Goal: Information Seeking & Learning: Learn about a topic

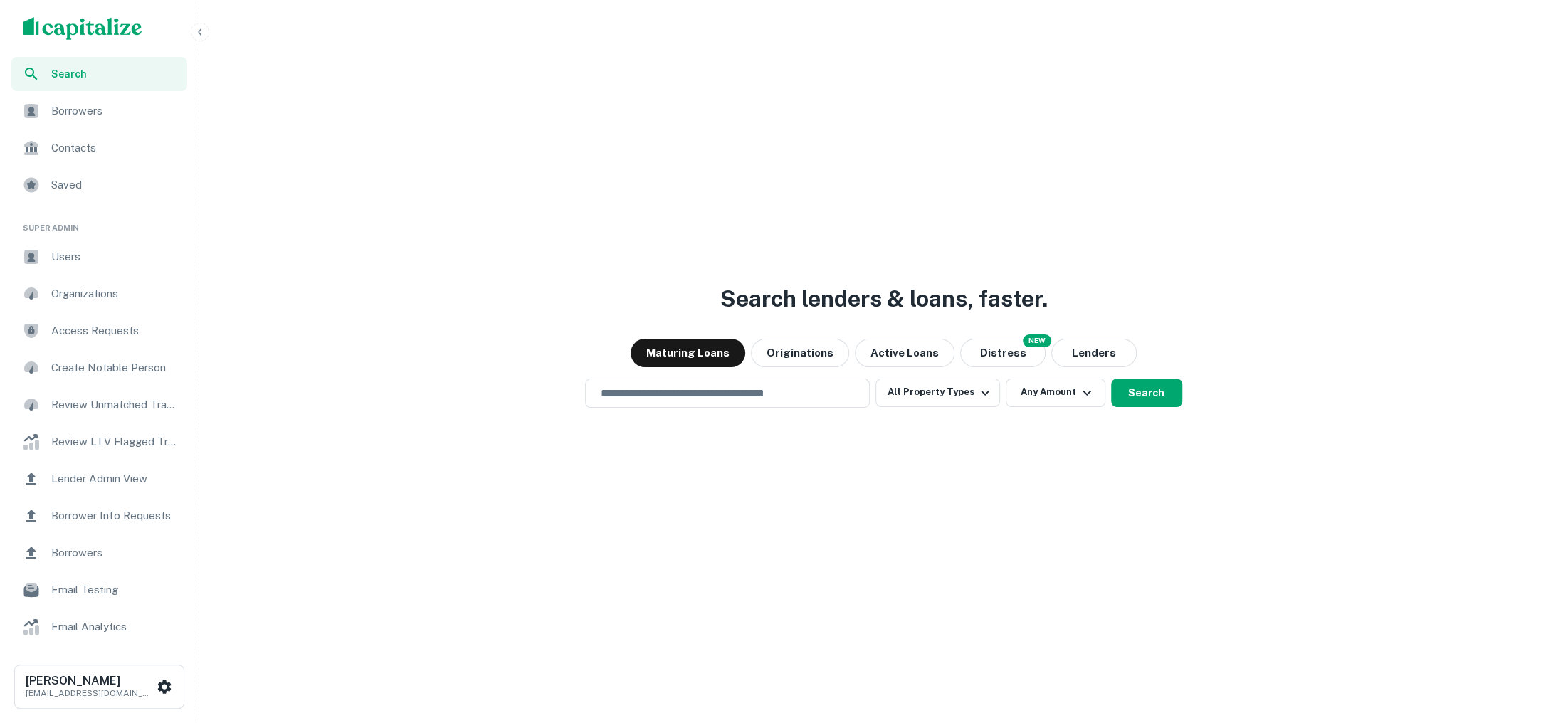
click at [96, 264] on span "Users" at bounding box center [115, 257] width 128 height 17
click at [717, 380] on div "​" at bounding box center [728, 393] width 285 height 29
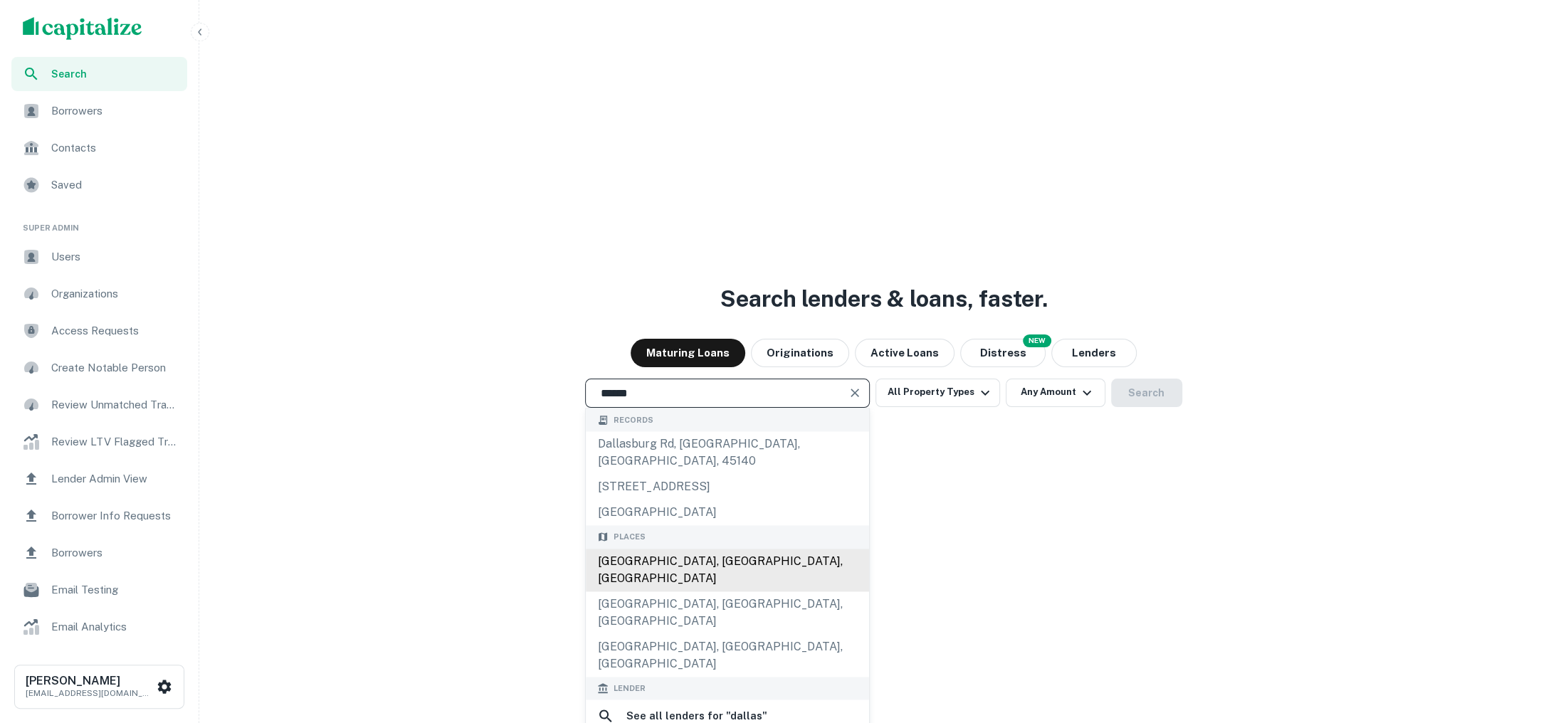
click at [660, 549] on div "[GEOGRAPHIC_DATA], [GEOGRAPHIC_DATA], [GEOGRAPHIC_DATA]" at bounding box center [727, 570] width 284 height 43
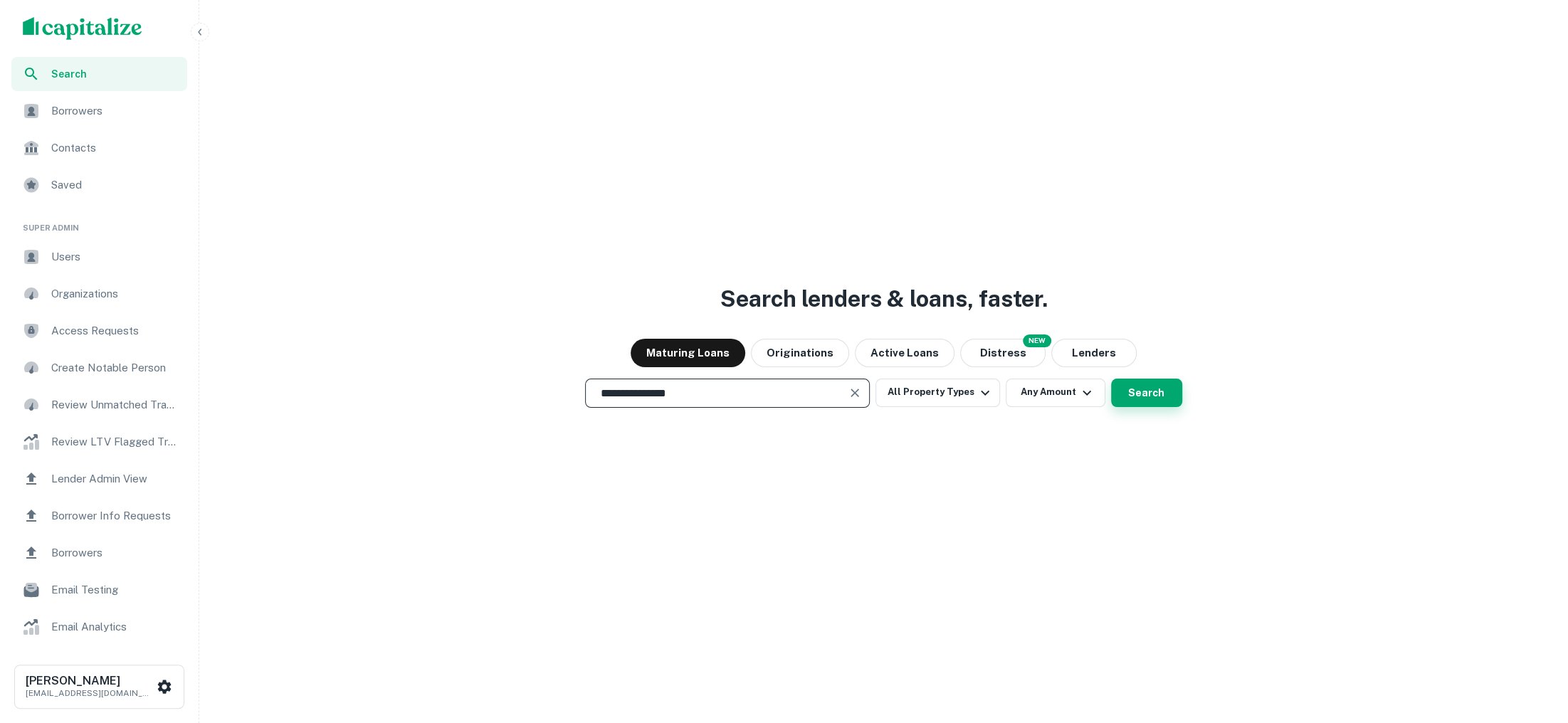
type input "**********"
click at [1155, 400] on button "Search" at bounding box center [1147, 392] width 72 height 28
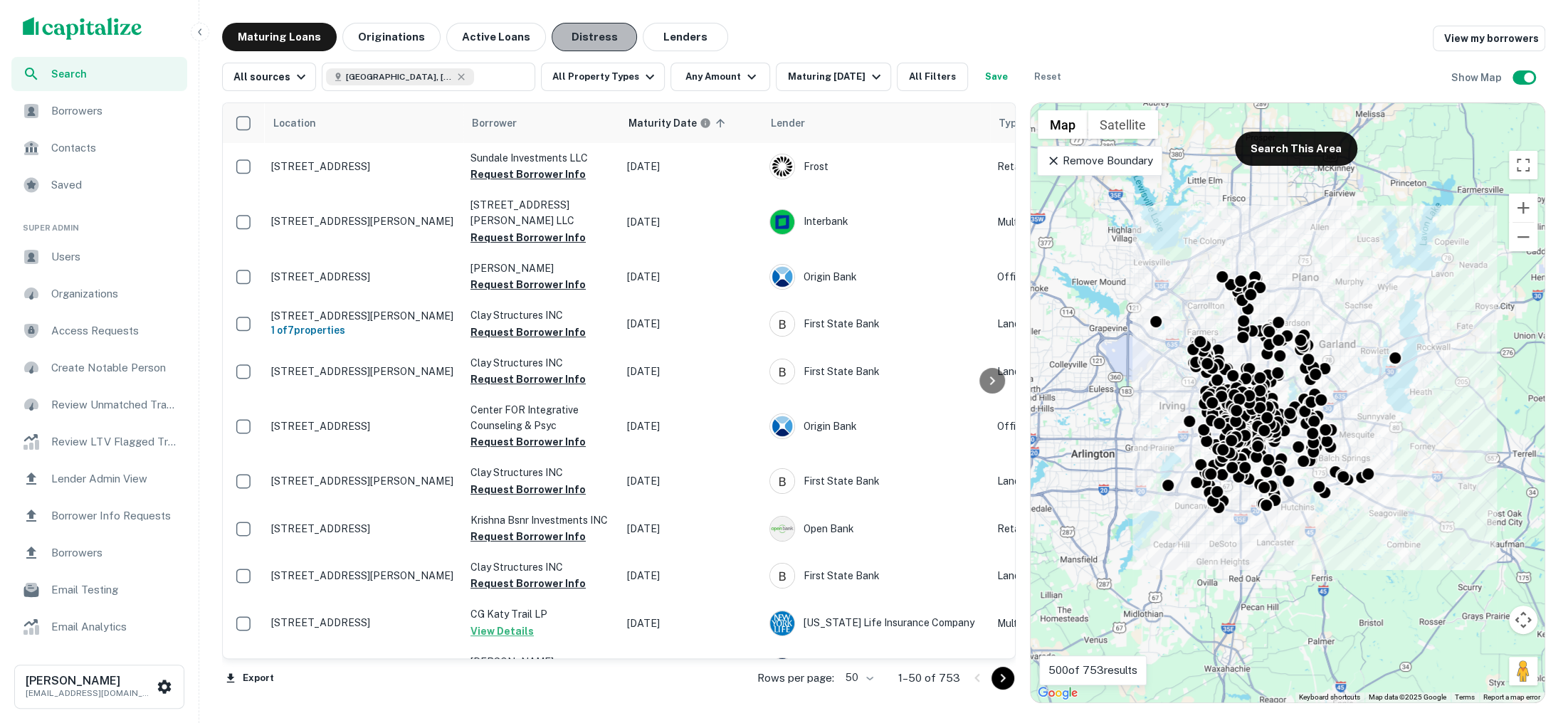
click at [563, 46] on button "Distress" at bounding box center [594, 37] width 85 height 28
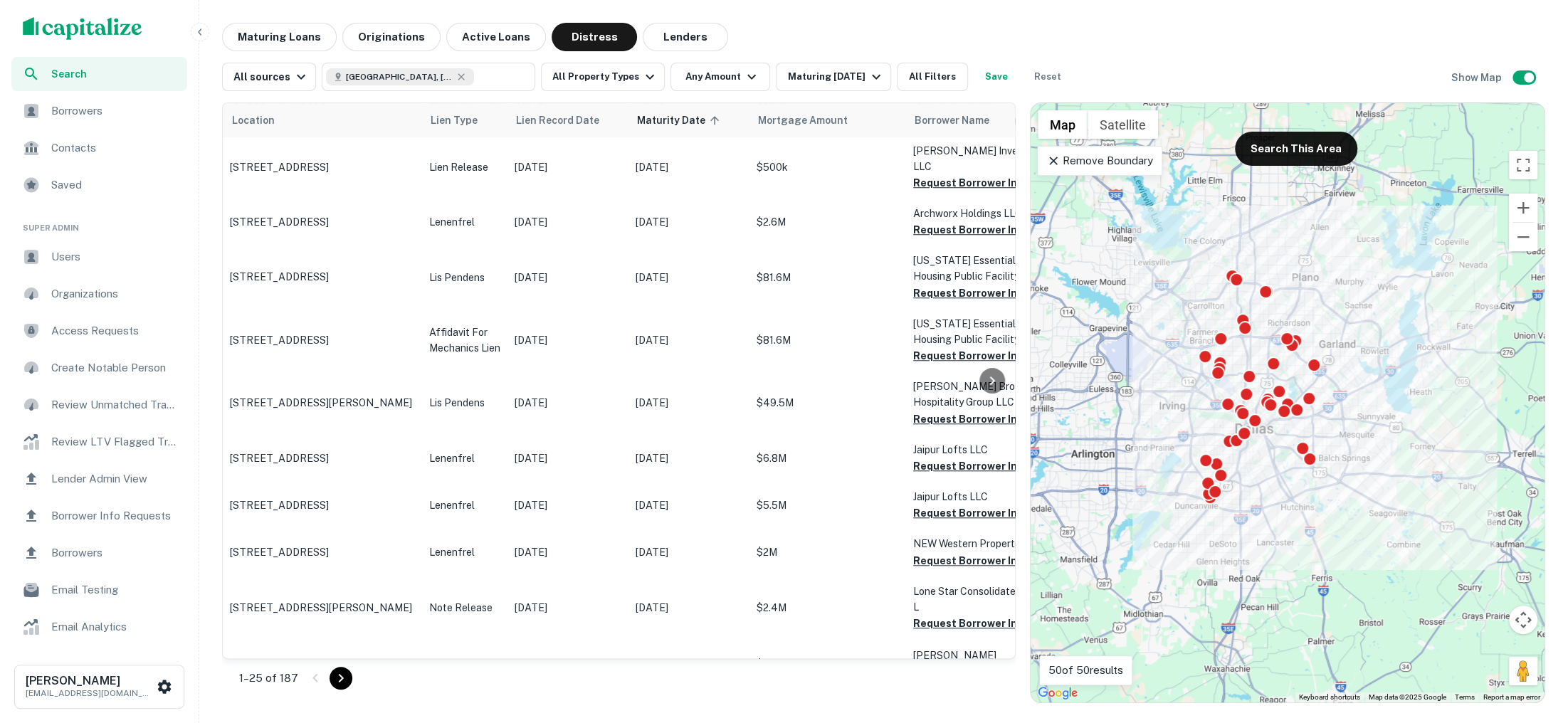
scroll to position [1017, 0]
click at [287, 30] on button "Maturing Loans" at bounding box center [279, 37] width 114 height 28
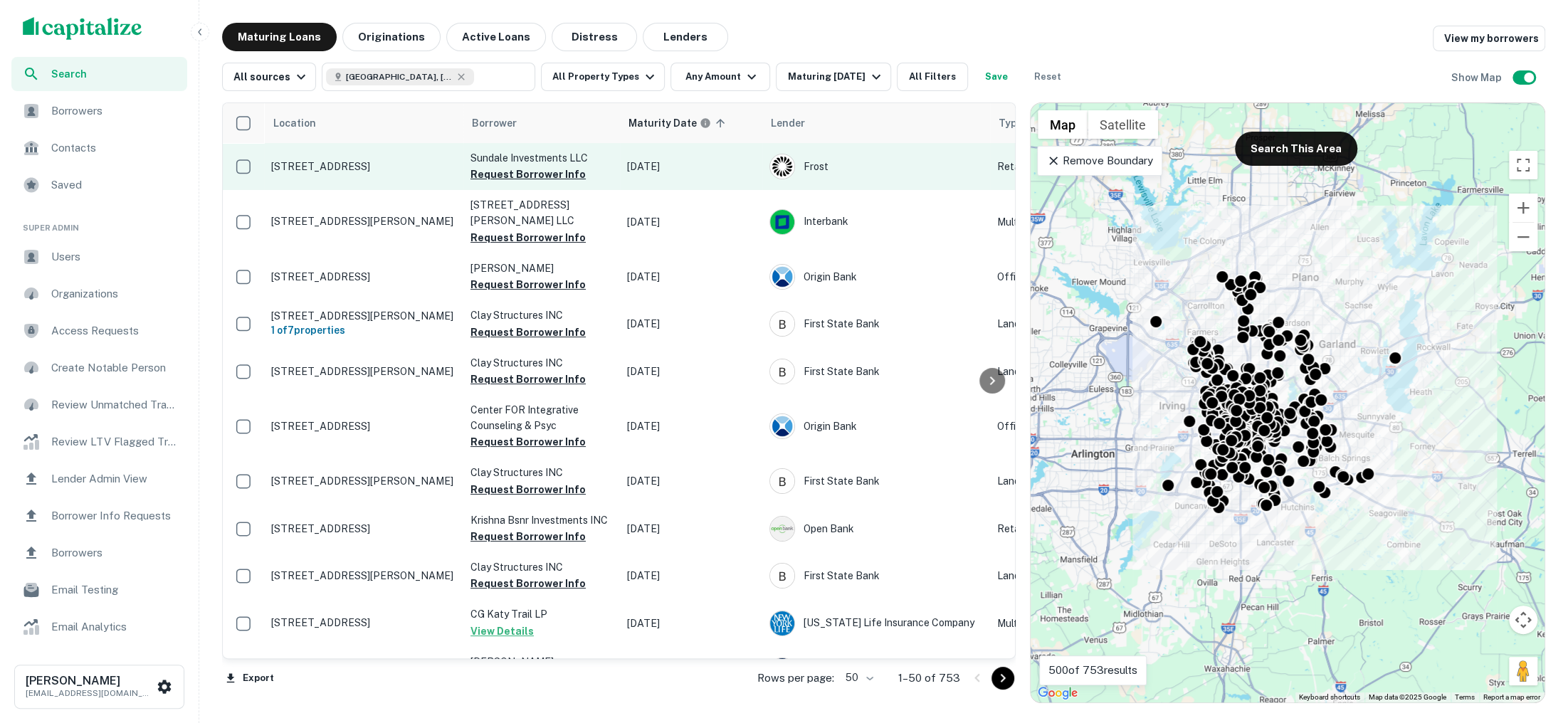
click at [400, 163] on p "[STREET_ADDRESS]" at bounding box center [363, 166] width 185 height 13
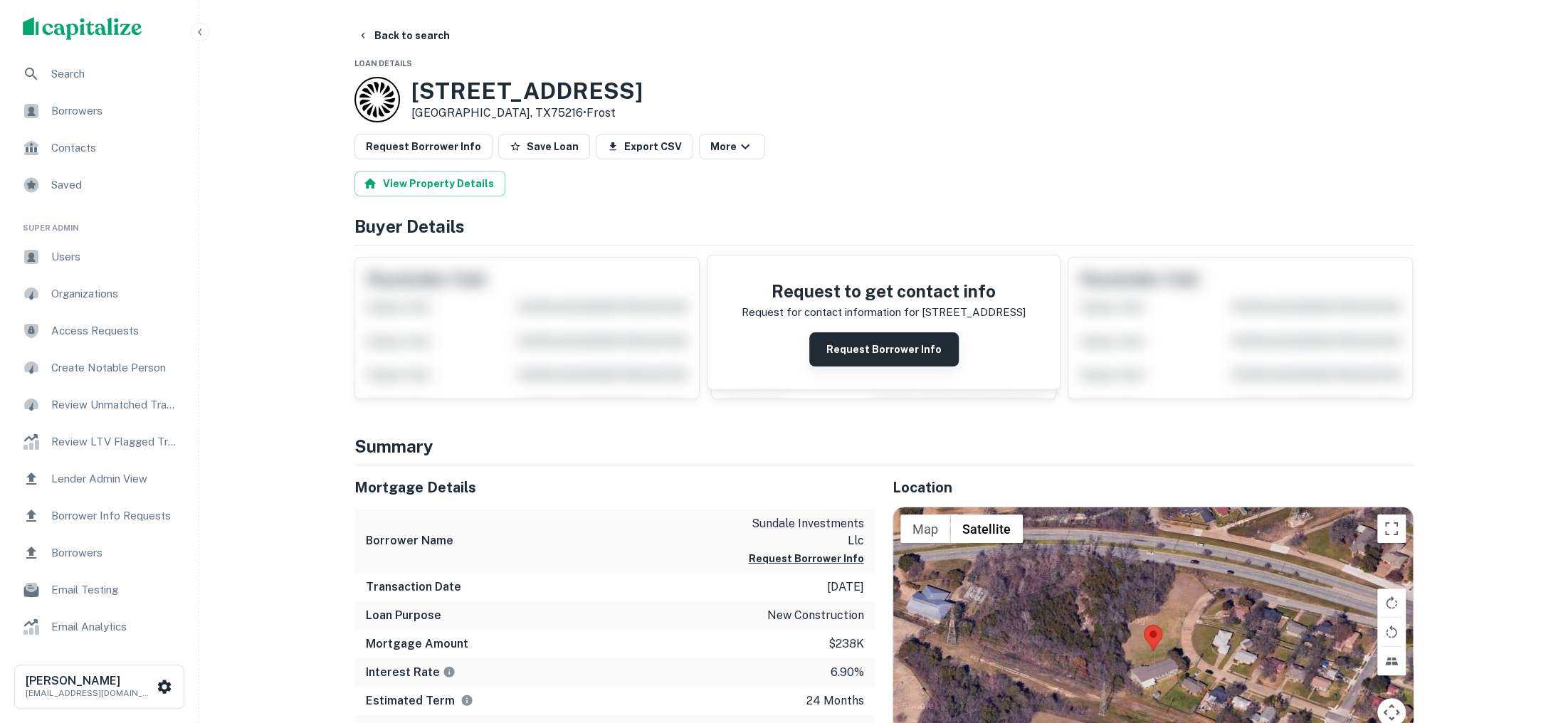
click at [875, 343] on button "Request Borrower Info" at bounding box center [884, 348] width 149 height 34
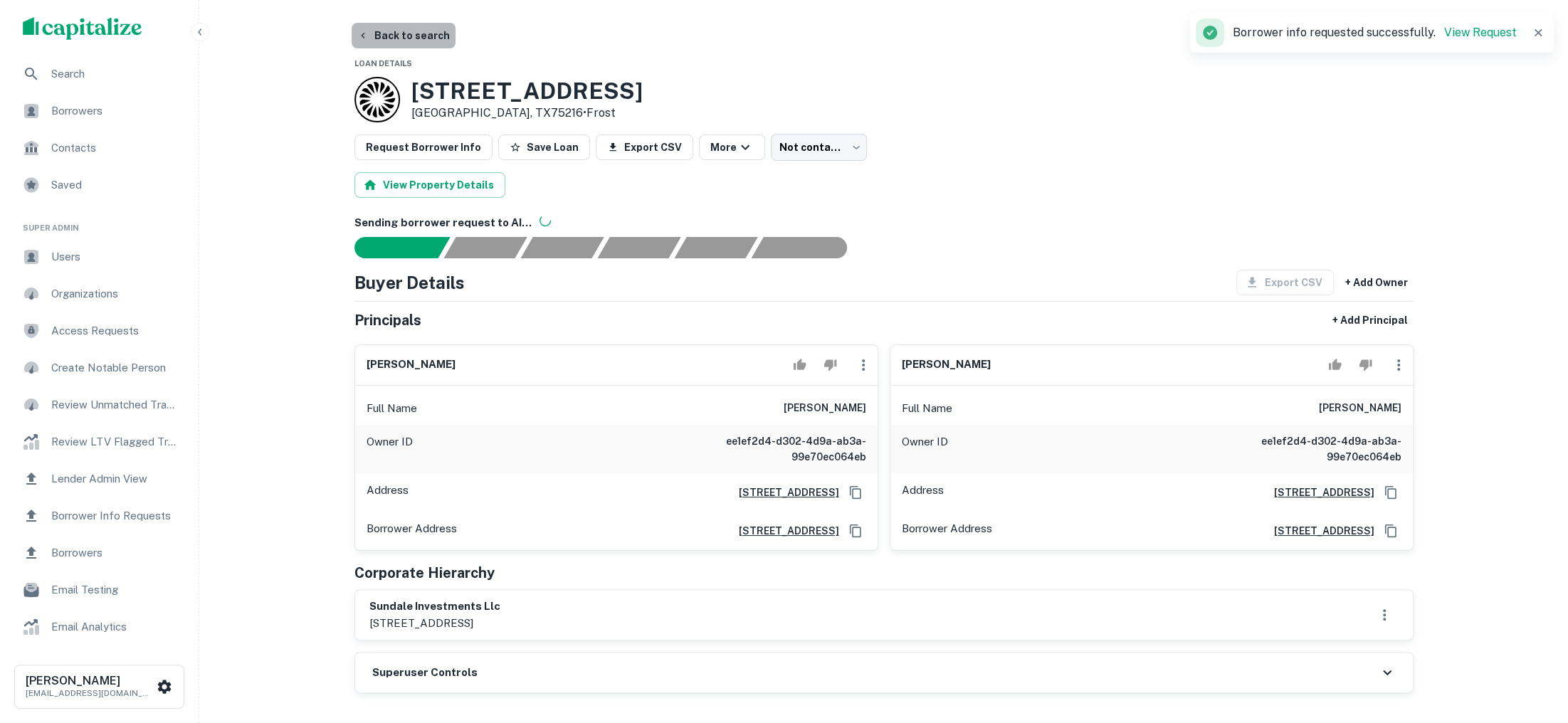
click at [414, 31] on button "Back to search" at bounding box center [403, 36] width 104 height 25
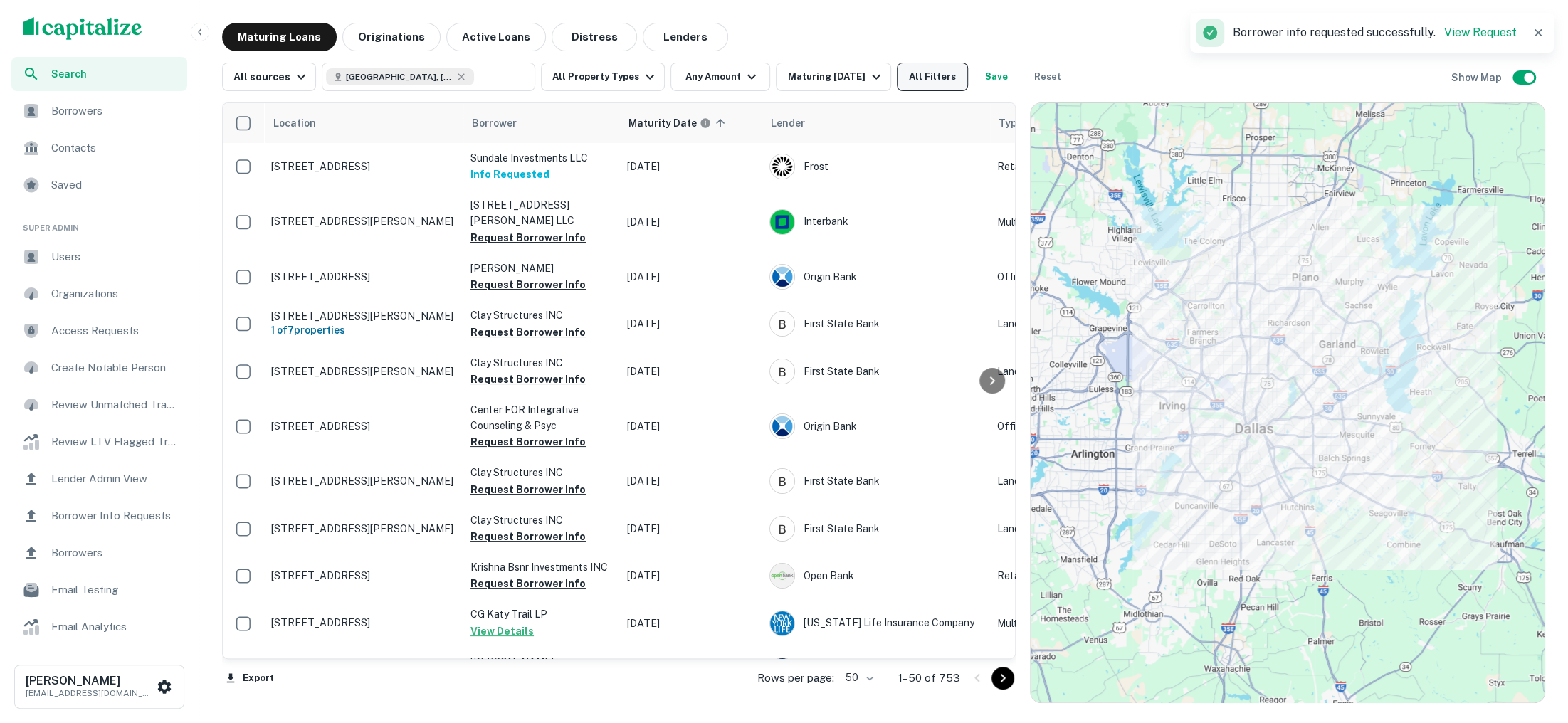
click at [915, 76] on button "All Filters" at bounding box center [933, 76] width 72 height 28
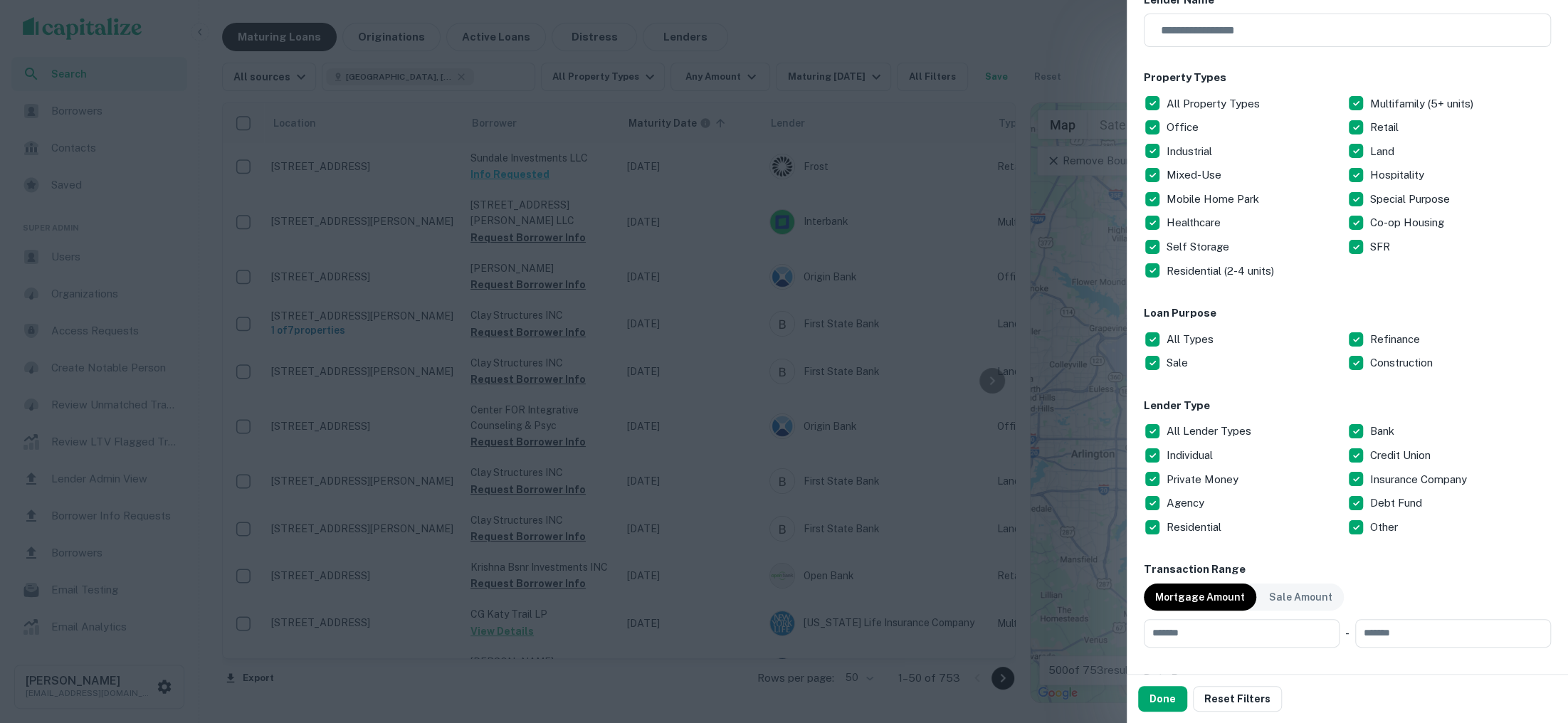
scroll to position [225, 0]
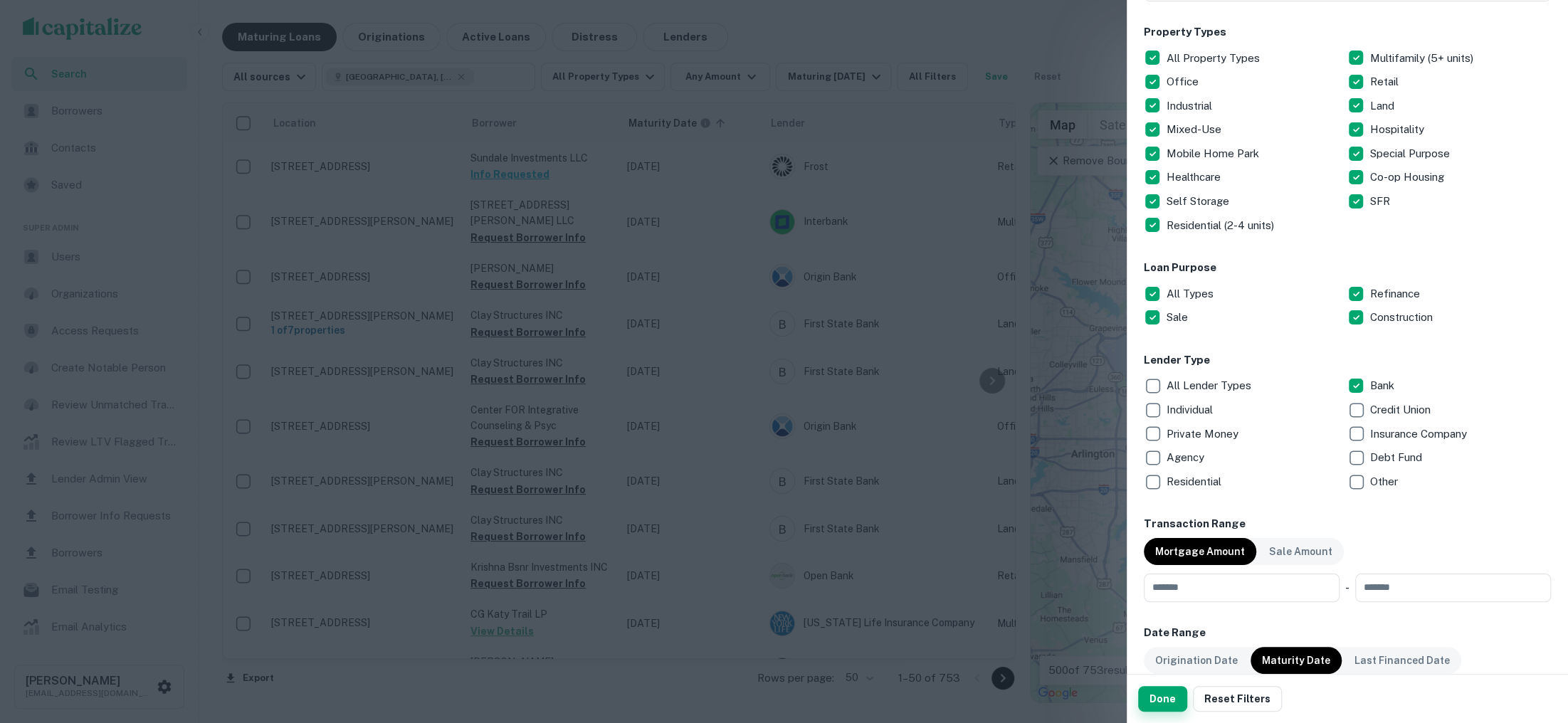
click at [1148, 701] on button "Done" at bounding box center [1162, 699] width 49 height 25
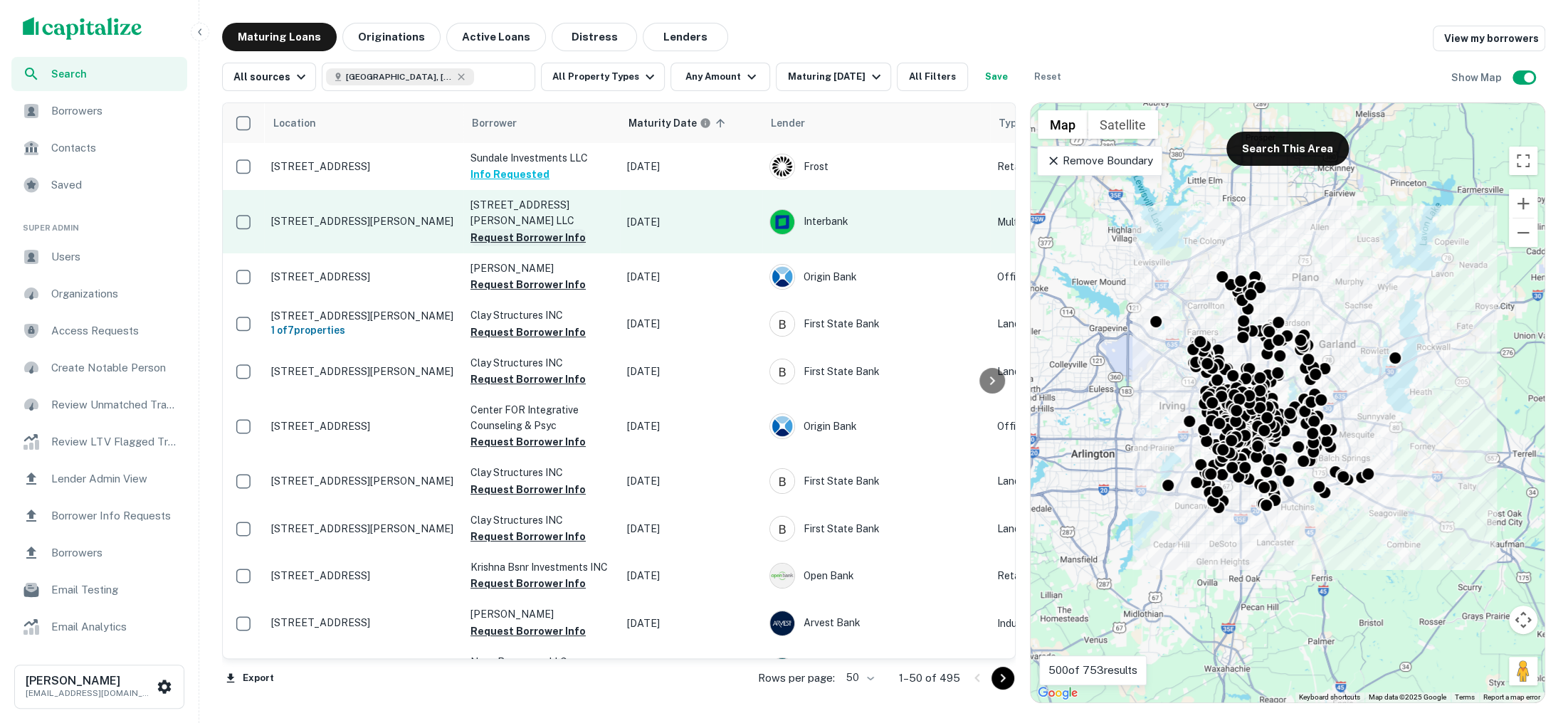
click at [528, 229] on button "Request Borrower Info" at bounding box center [528, 238] width 115 height 17
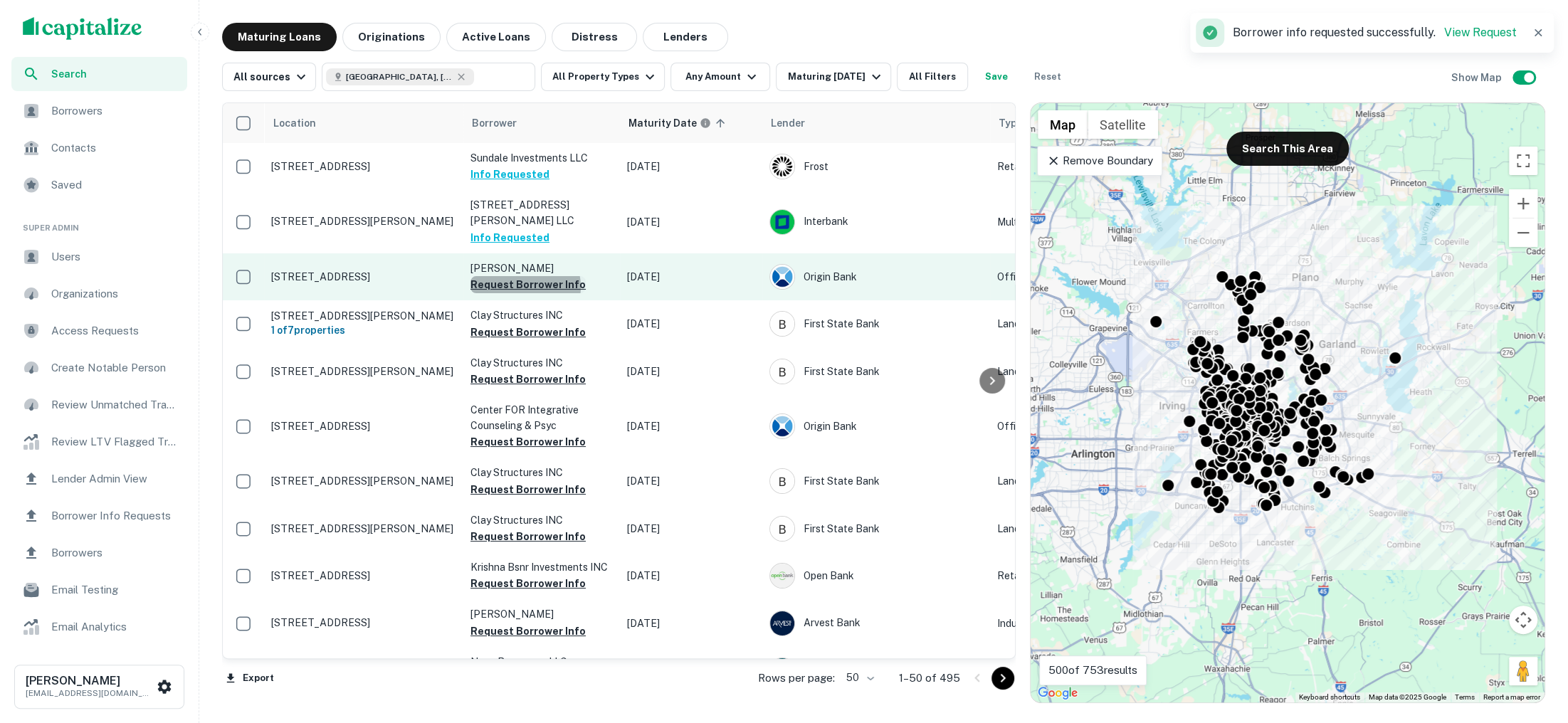
click at [524, 276] on button "Request Borrower Info" at bounding box center [528, 285] width 115 height 17
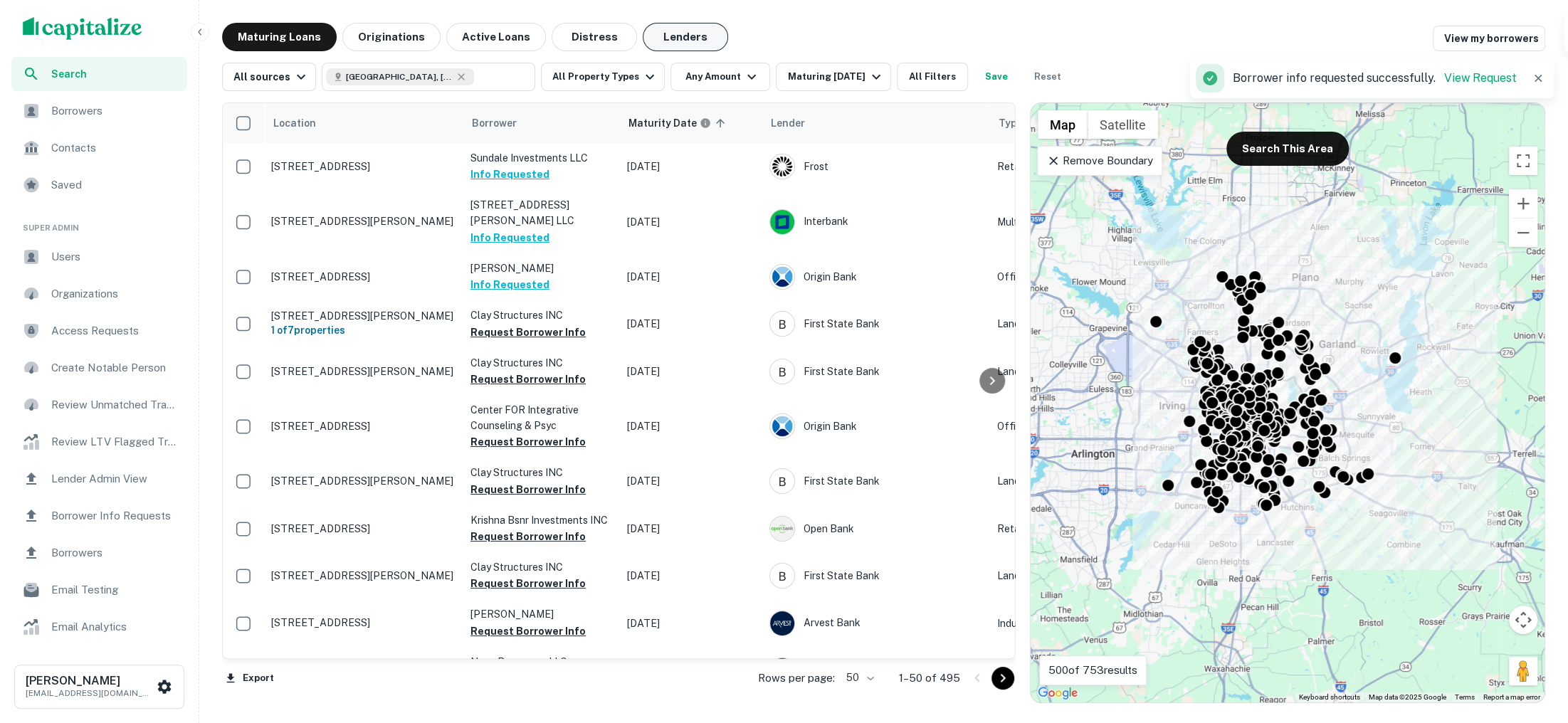
click at [652, 33] on button "Lenders" at bounding box center [685, 37] width 85 height 28
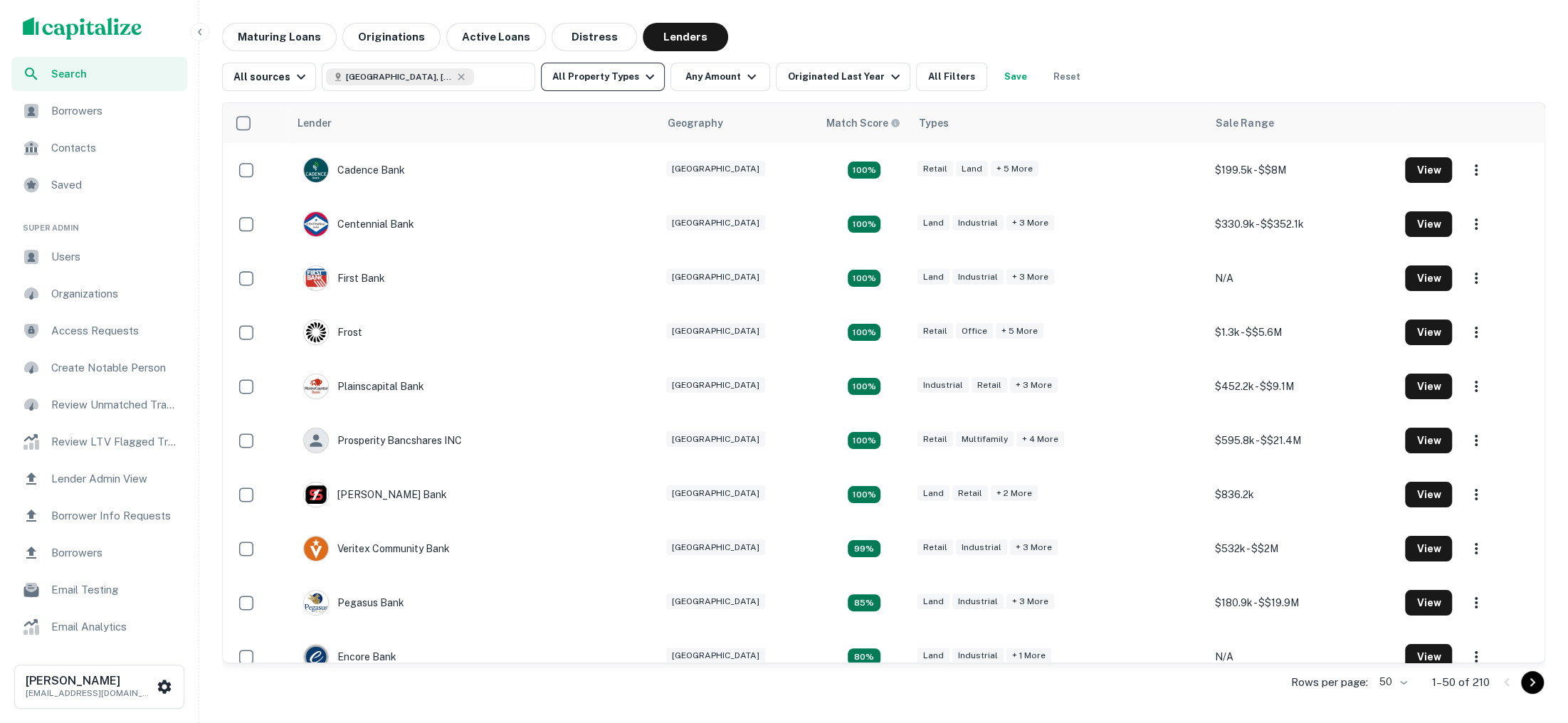
click at [640, 85] on button "All Property Types" at bounding box center [603, 76] width 124 height 28
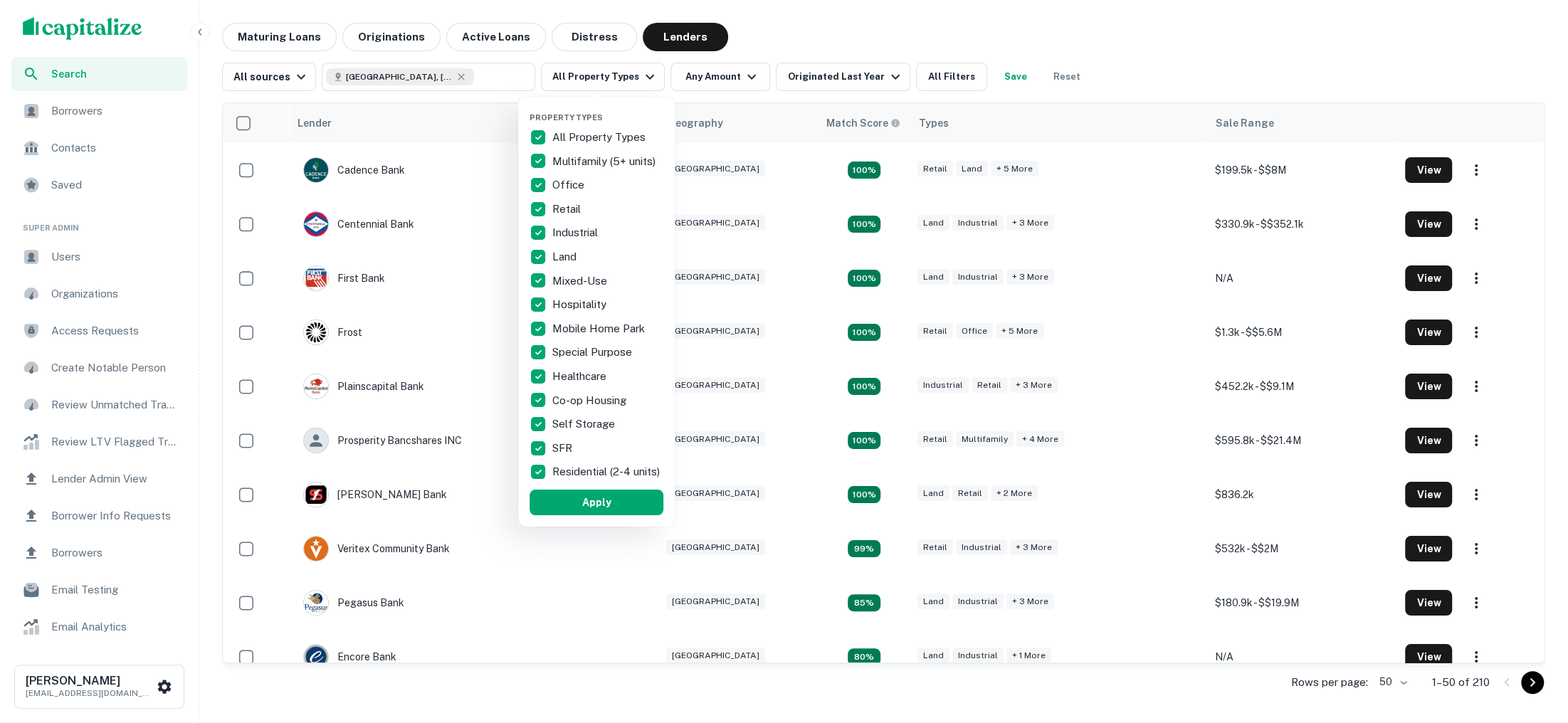
click at [558, 136] on p "All Property Types" at bounding box center [600, 137] width 96 height 17
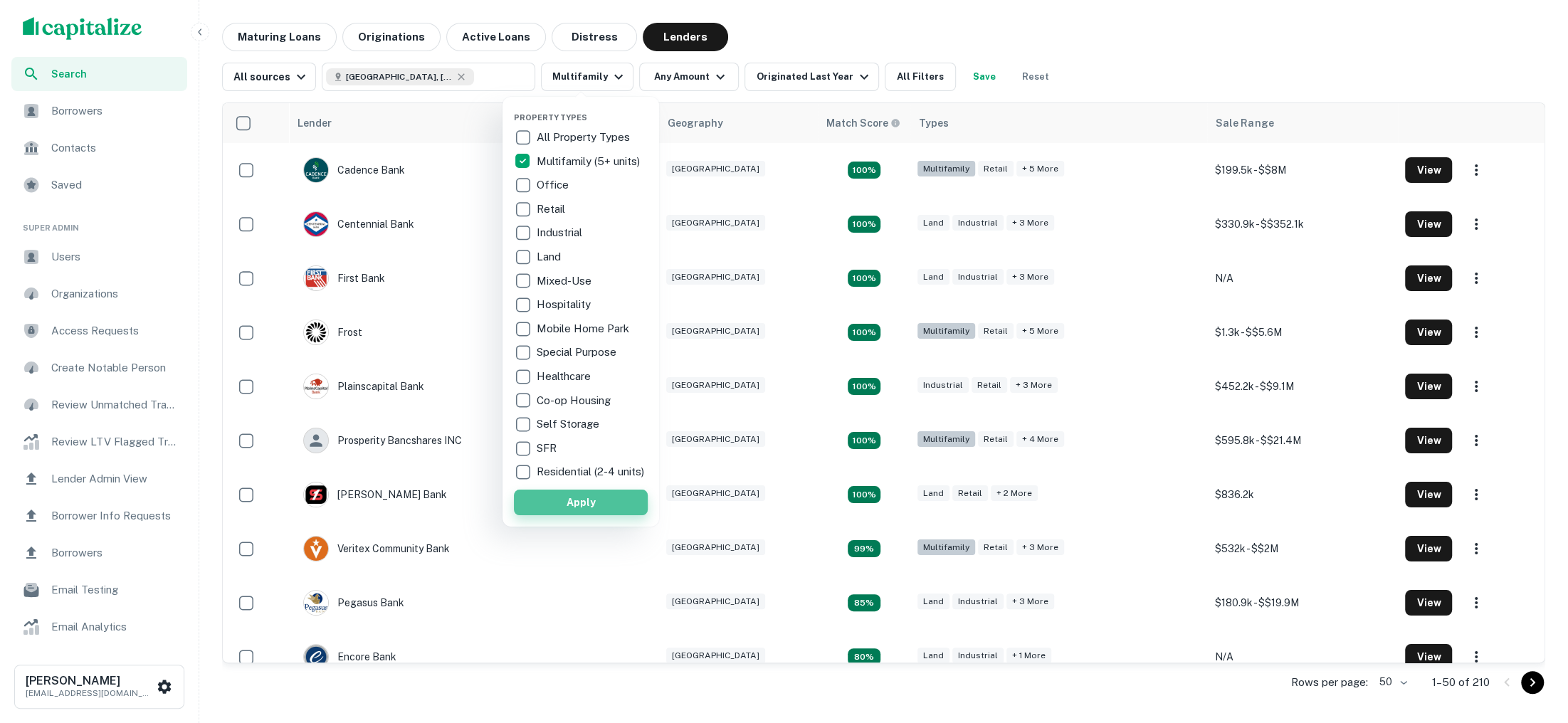
click at [580, 505] on button "Apply" at bounding box center [581, 502] width 134 height 25
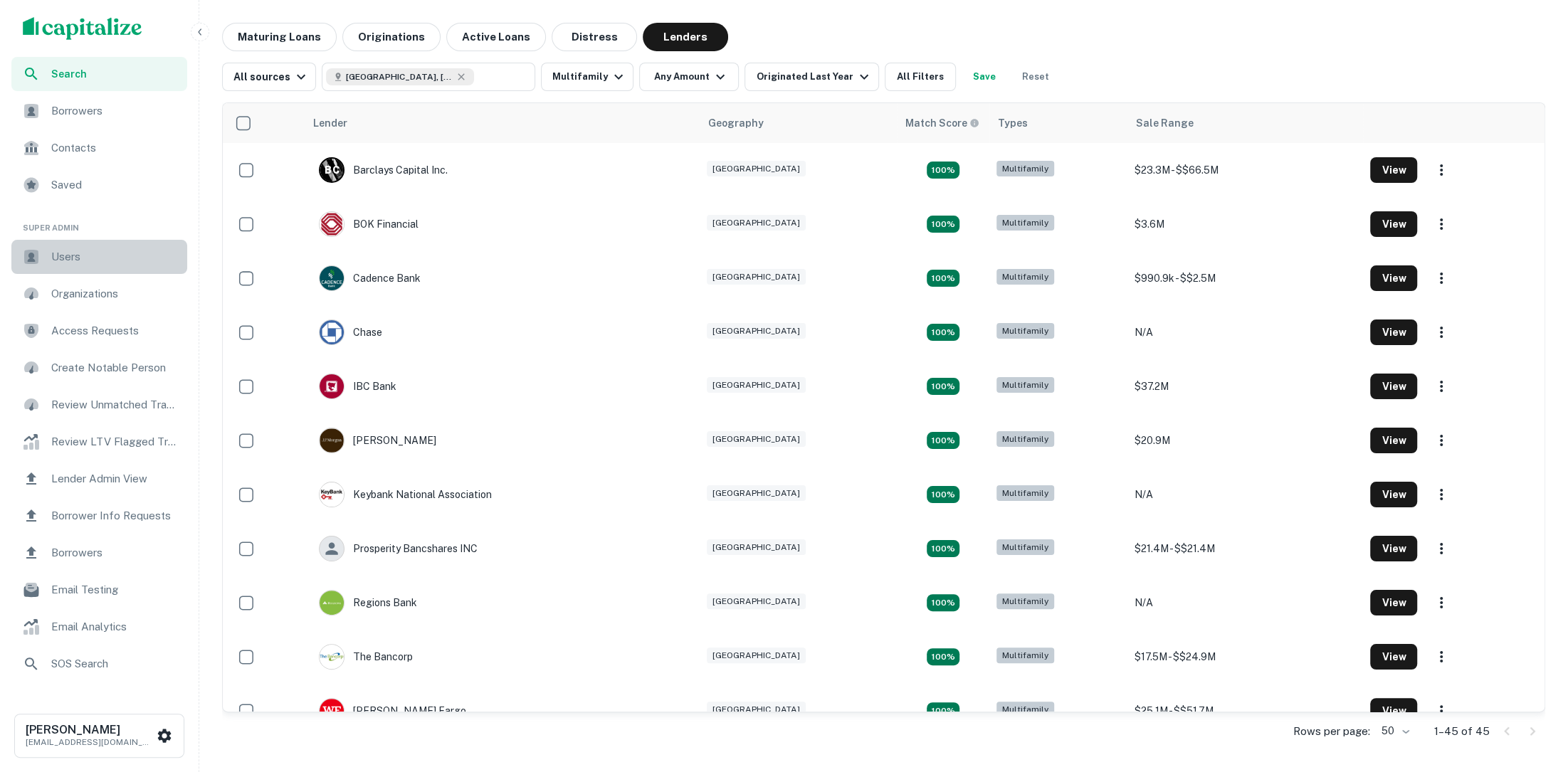
click at [96, 259] on span "Users" at bounding box center [115, 257] width 128 height 17
